Goal: Task Accomplishment & Management: Manage account settings

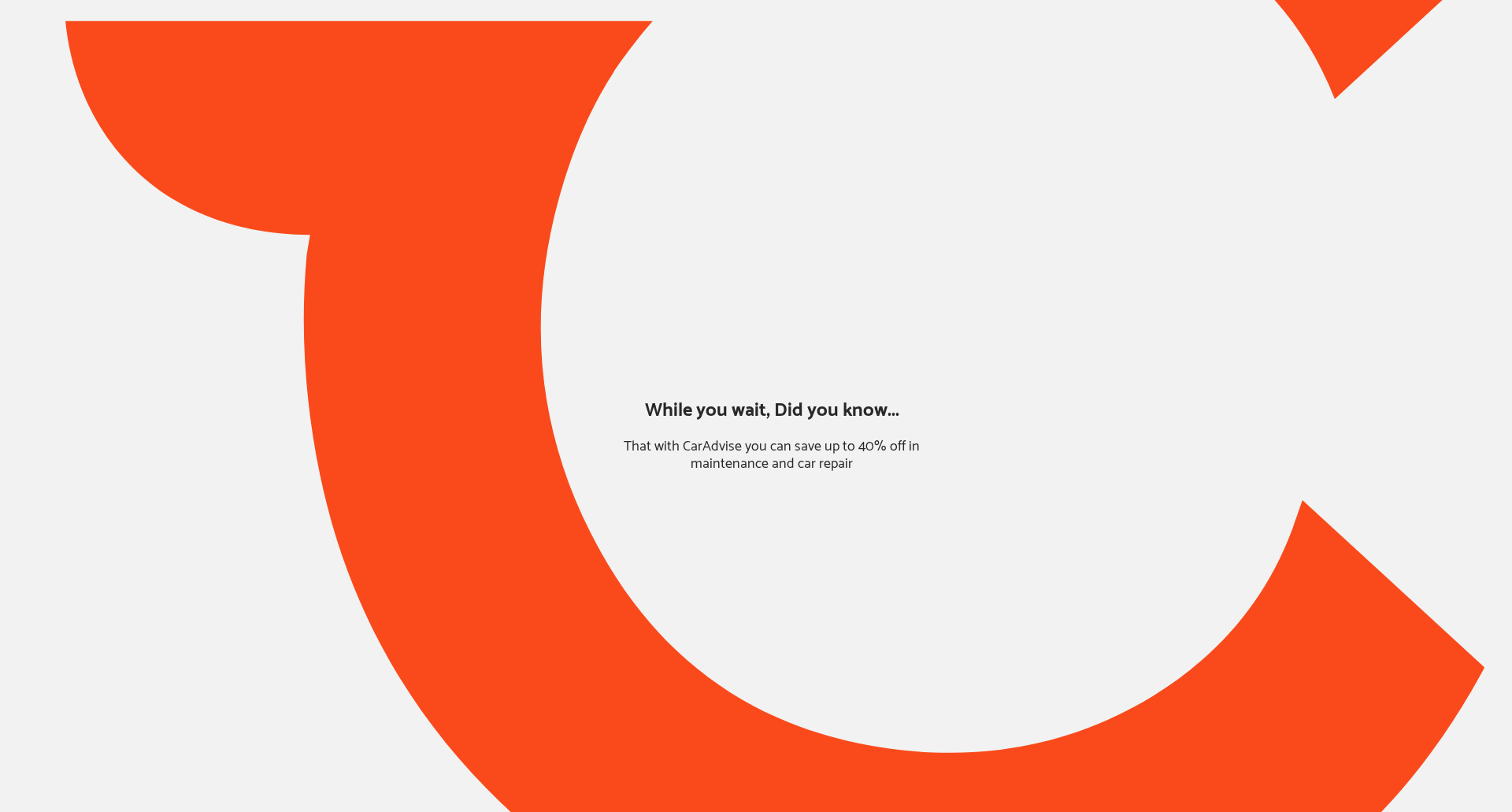
type input "*******"
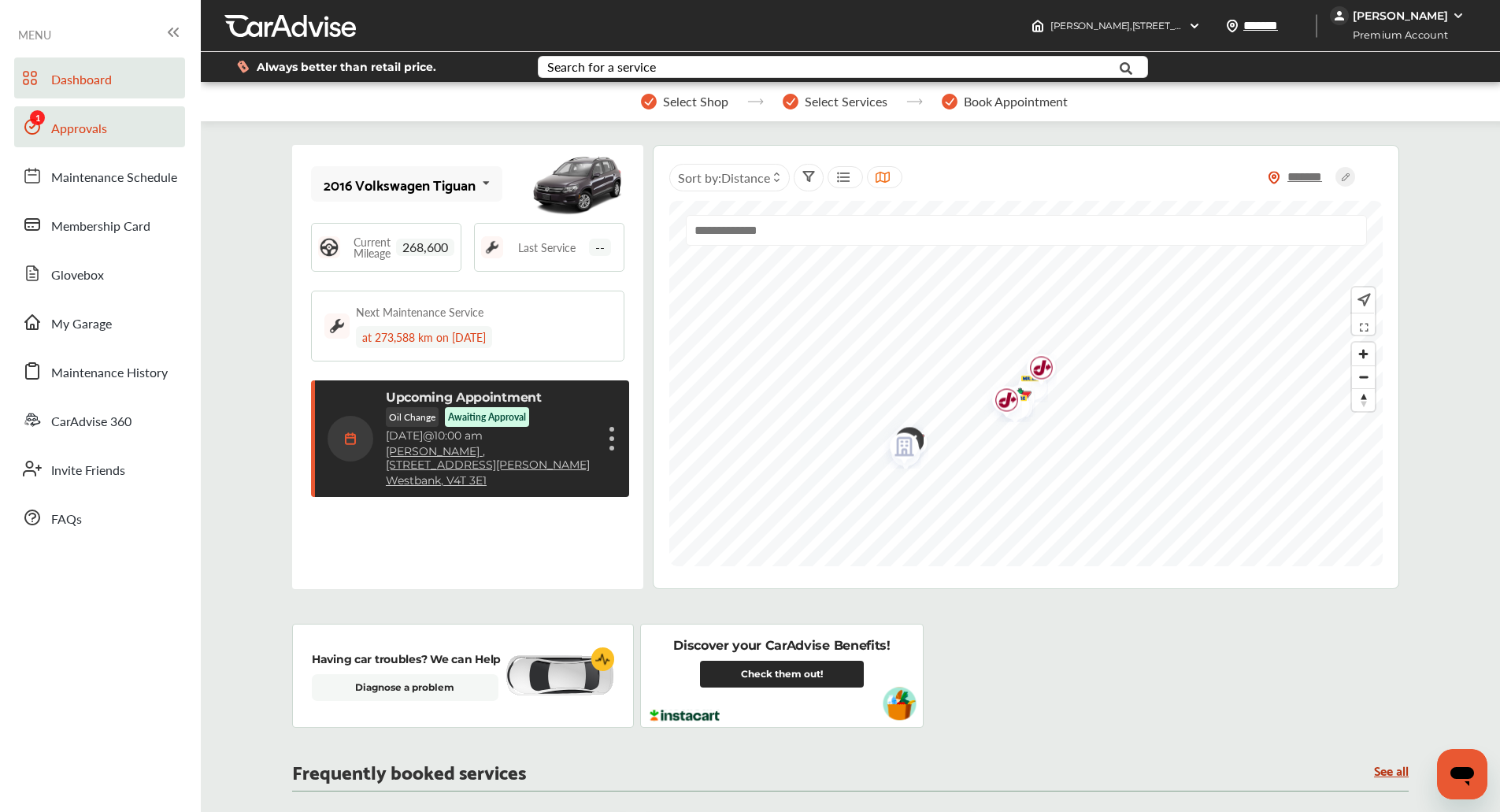
click at [108, 138] on link "Approvals" at bounding box center [99, 127] width 170 height 41
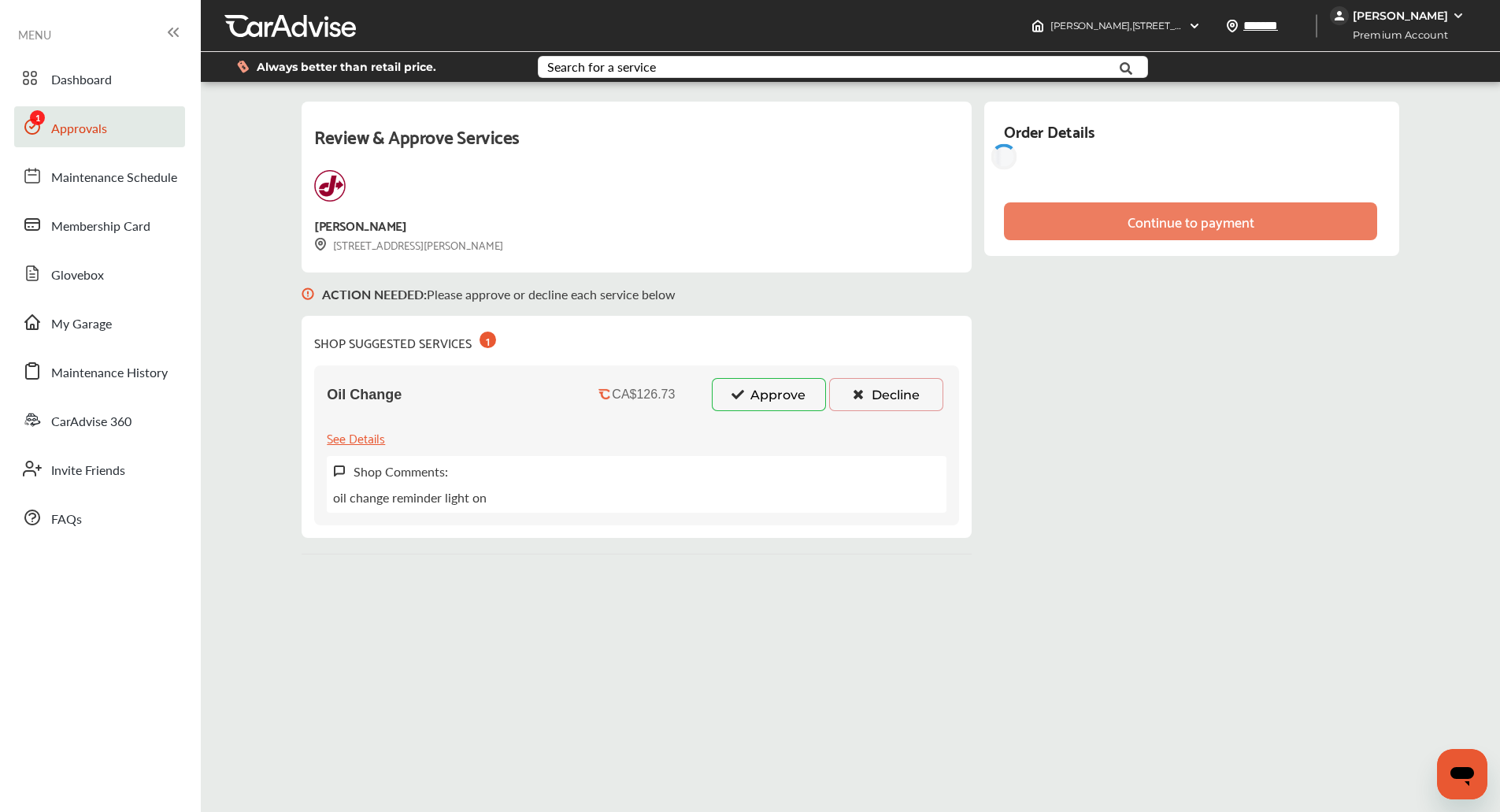
click at [108, 138] on link "Approvals" at bounding box center [99, 127] width 170 height 41
